Goal: Find specific page/section: Find specific page/section

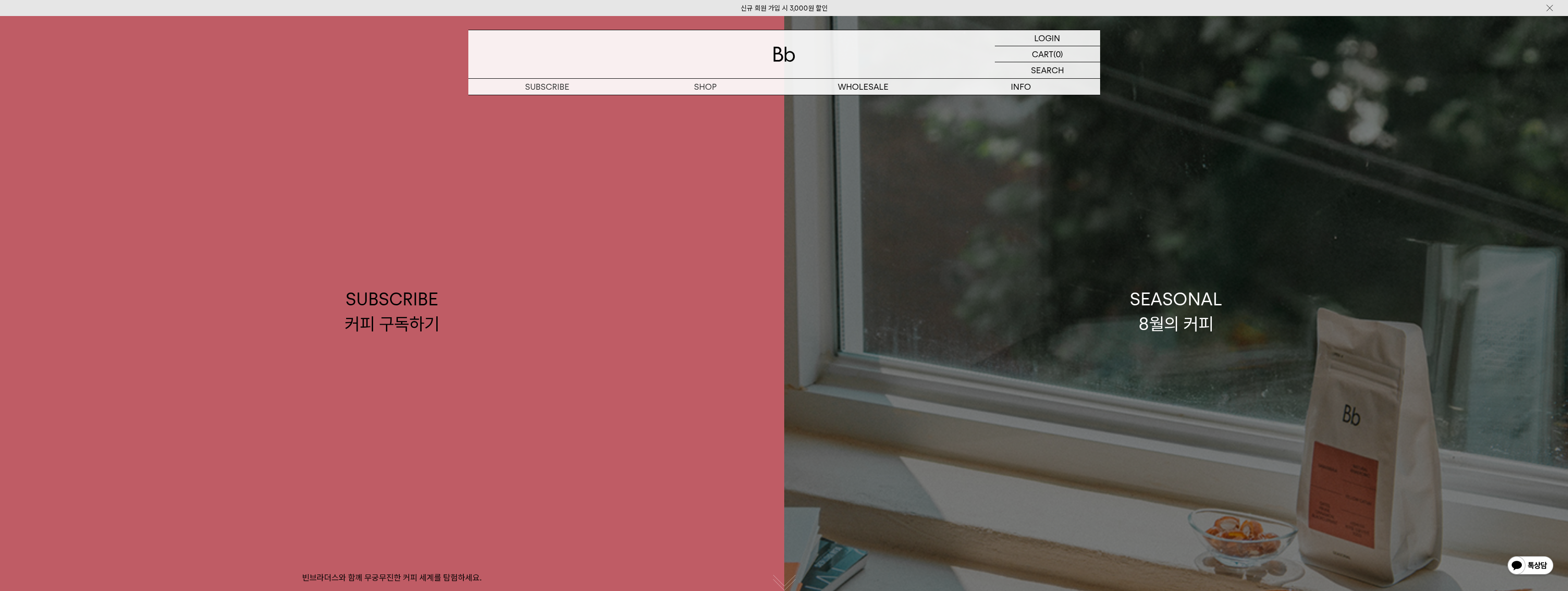
click at [1183, 243] on link "SEASONAL 8월의 커피" at bounding box center [1176, 311] width 784 height 591
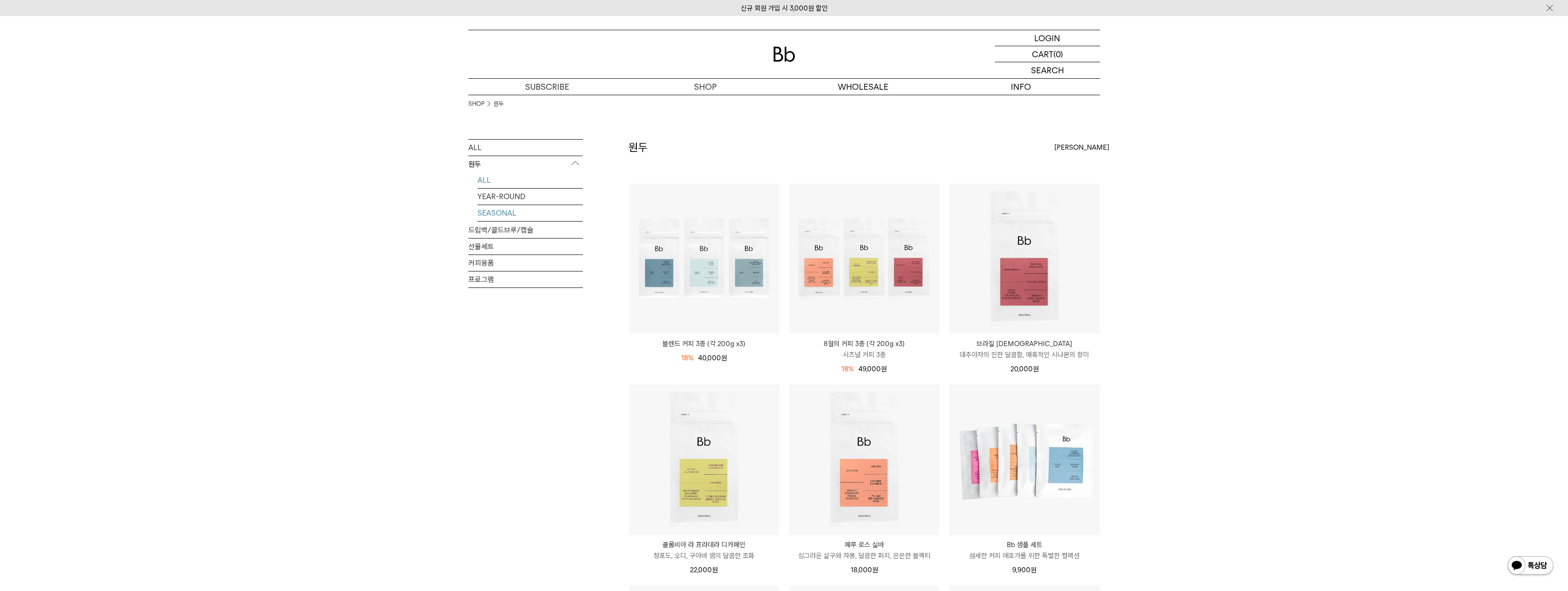
click at [505, 217] on link "SEASONAL" at bounding box center [530, 213] width 105 height 16
